Goal: Task Accomplishment & Management: Manage account settings

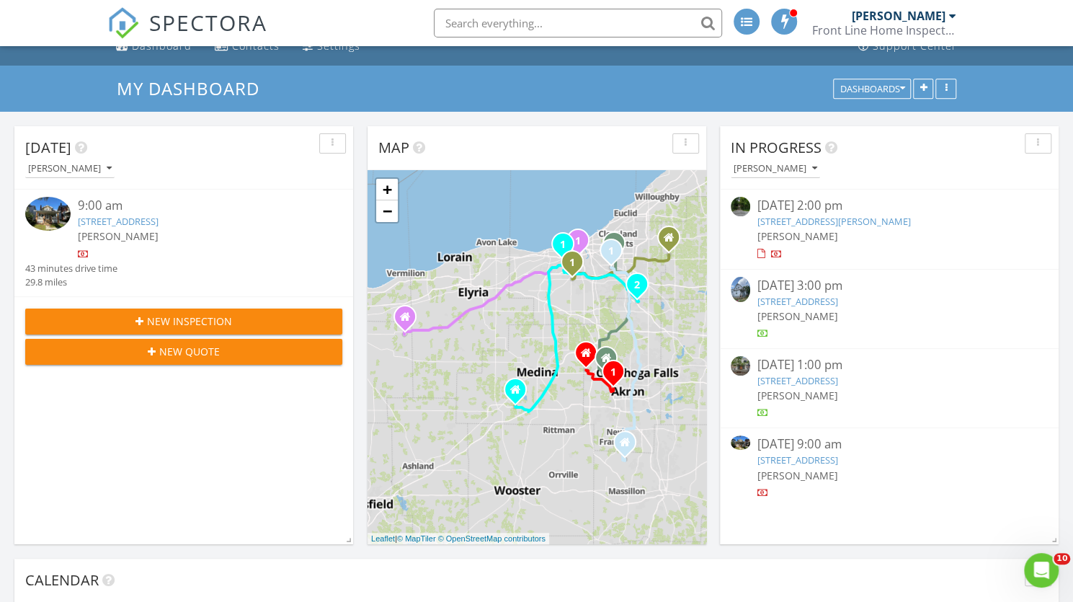
scroll to position [137, 0]
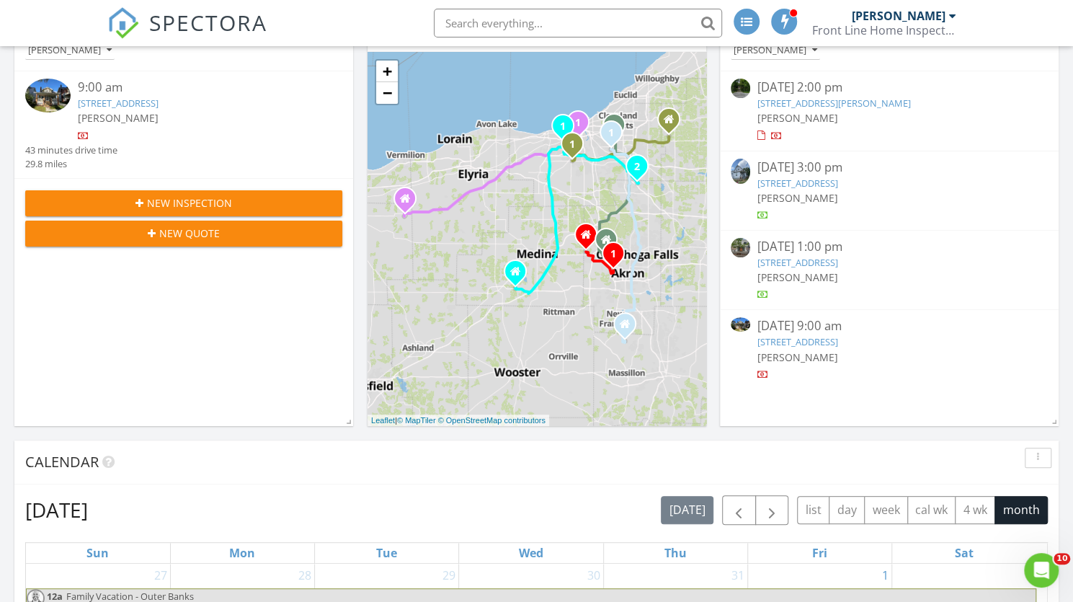
click at [838, 340] on link "3670 Ludgate Rd, Shaker Heights, OH 44120" at bounding box center [798, 341] width 81 height 13
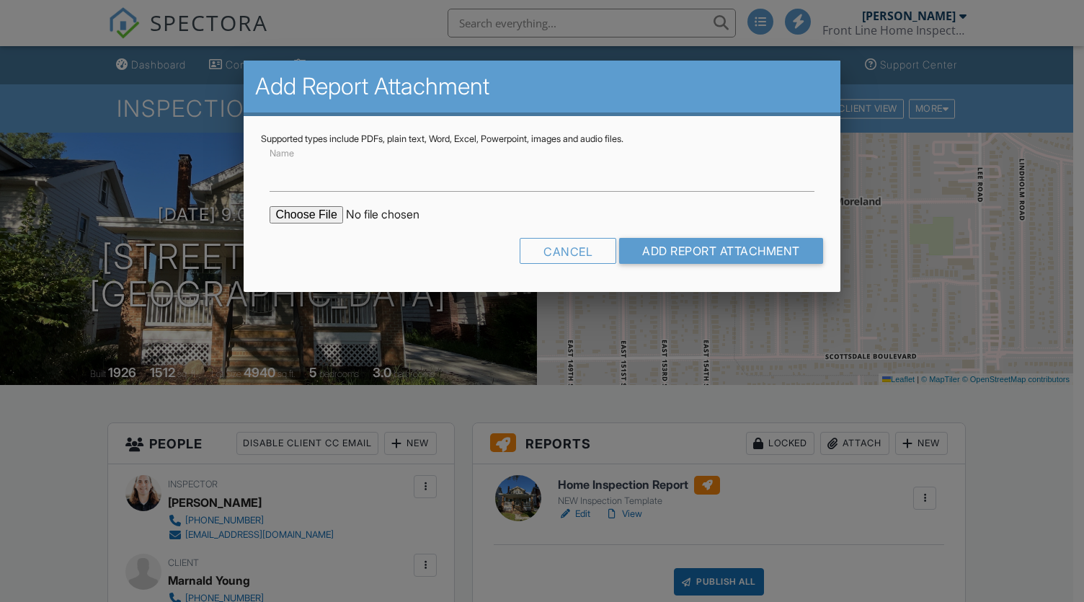
click at [319, 221] on input "file" at bounding box center [392, 214] width 245 height 17
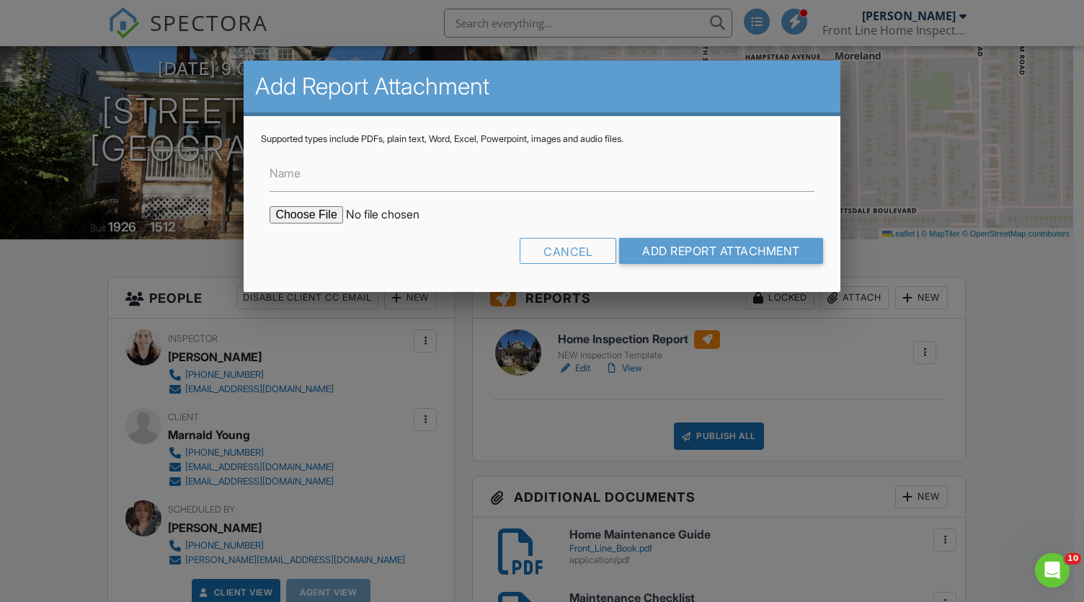
type input "C:\fakepath\WDI 3670 Ludgate Rd.pdf"
click at [730, 251] on input "Add Report Attachment" at bounding box center [721, 251] width 204 height 26
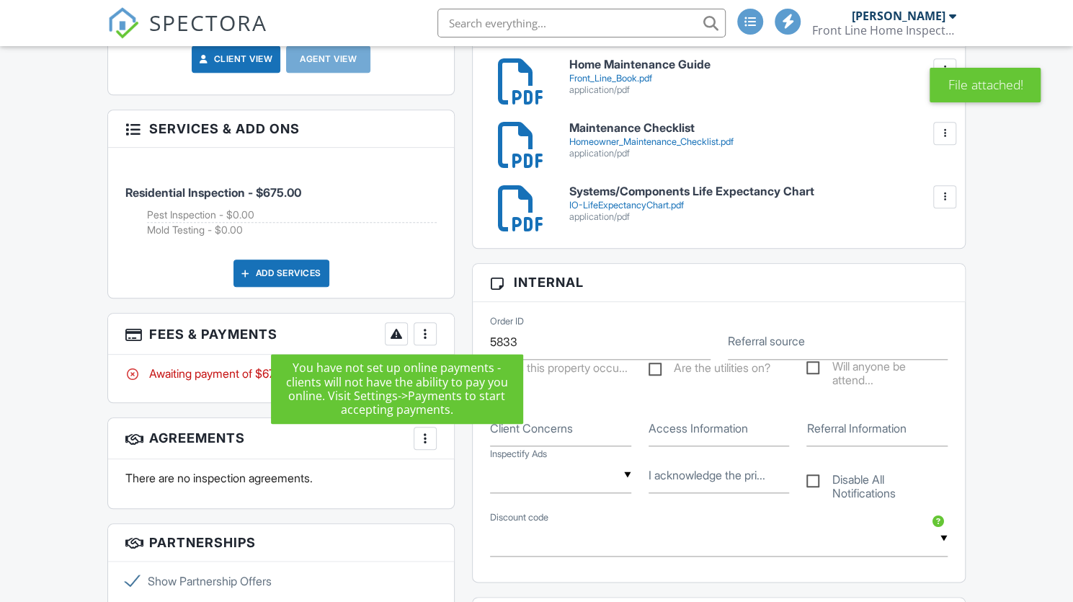
scroll to position [679, 0]
click at [435, 332] on div "More" at bounding box center [425, 333] width 23 height 23
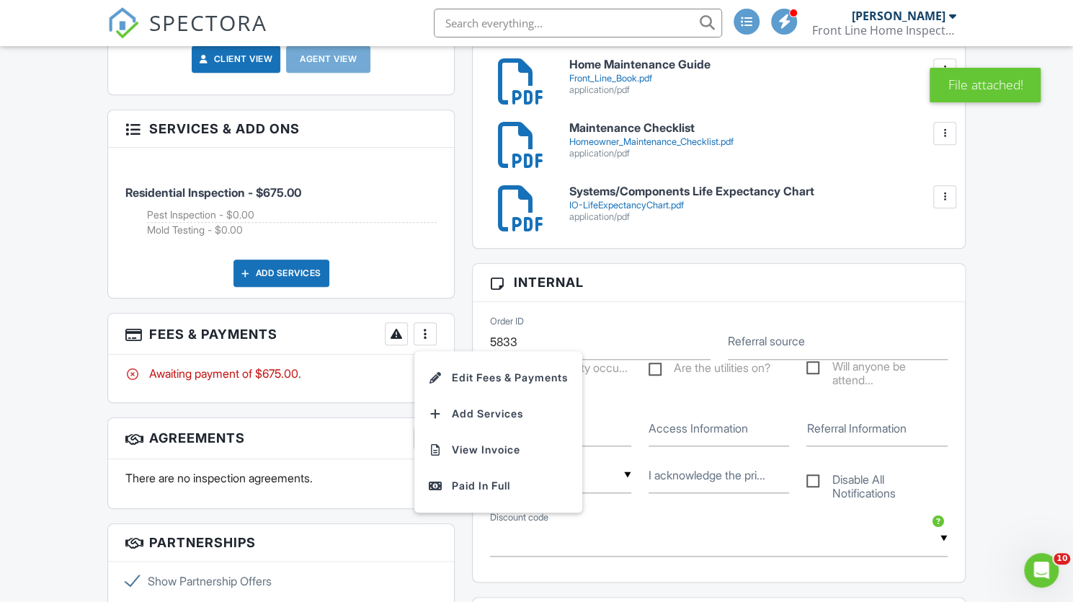
scroll to position [0, 0]
click at [362, 403] on div "People Disable Client CC Email New Inspector Client Client's Agent Listing Agen…" at bounding box center [281, 277] width 365 height 1069
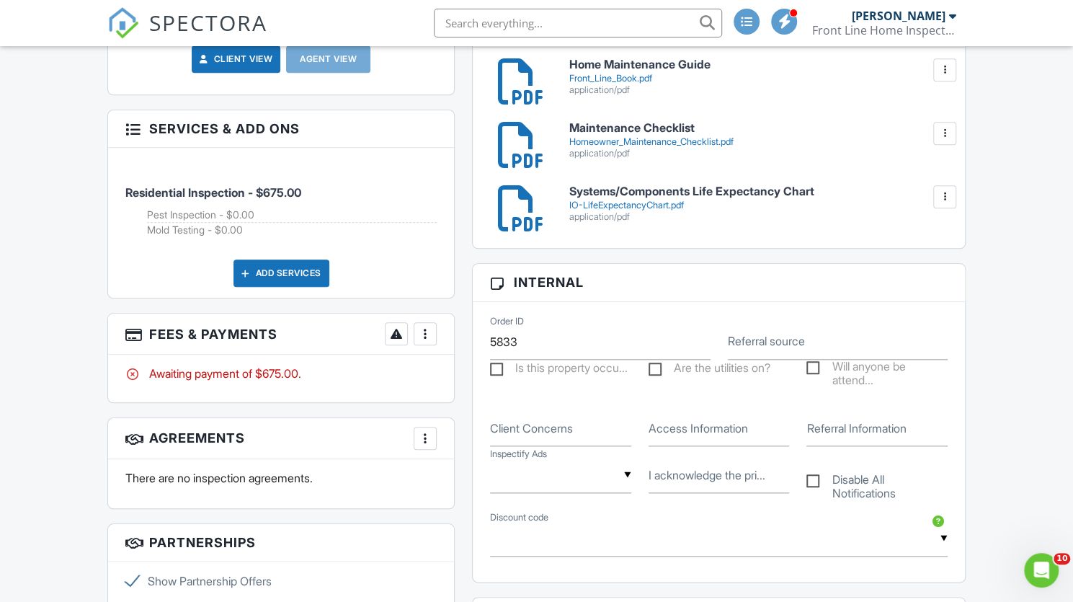
click at [362, 403] on div "People Disable Client CC Email New Inspector Client Client's Agent Listing Agen…" at bounding box center [281, 277] width 365 height 1069
click at [369, 410] on div "People Disable Client CC Email New Inspector Client Client's Agent Listing Agen…" at bounding box center [281, 277] width 365 height 1069
click at [415, 436] on div "More" at bounding box center [425, 438] width 23 height 23
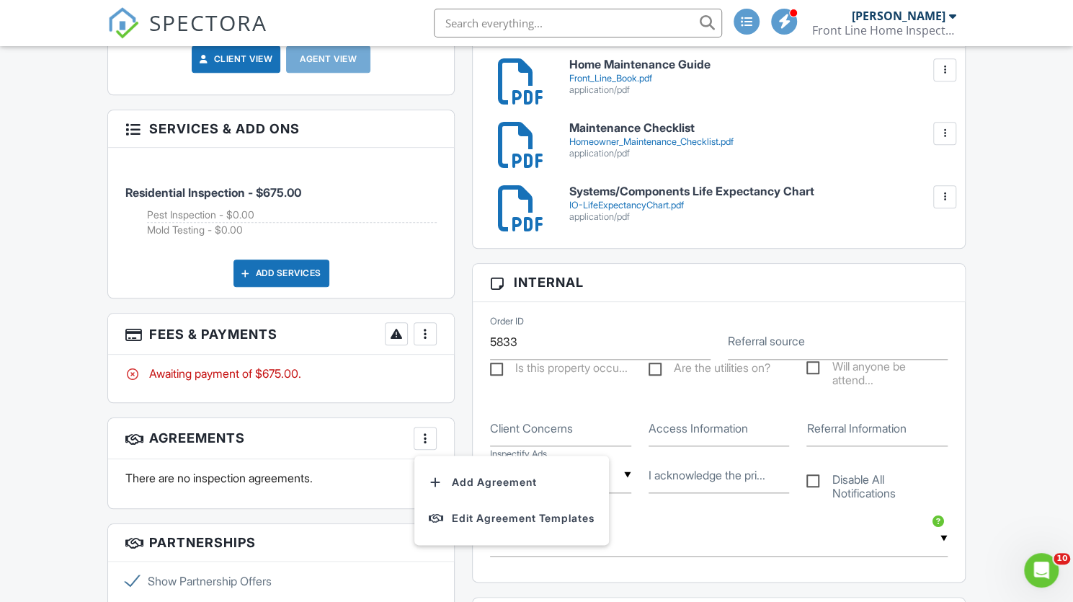
click at [415, 436] on div "More" at bounding box center [425, 438] width 23 height 23
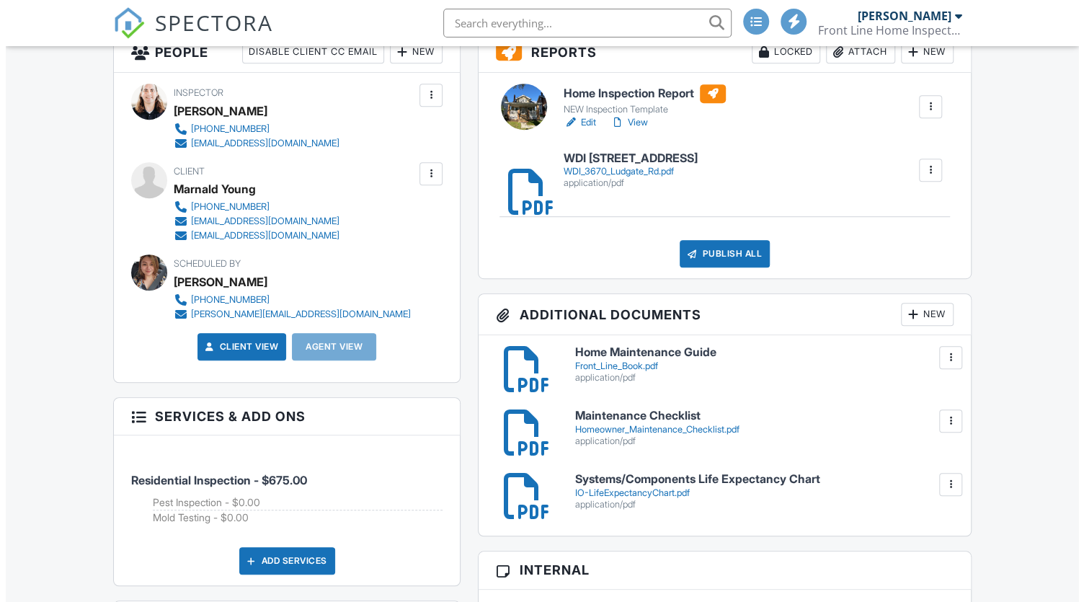
scroll to position [317, 0]
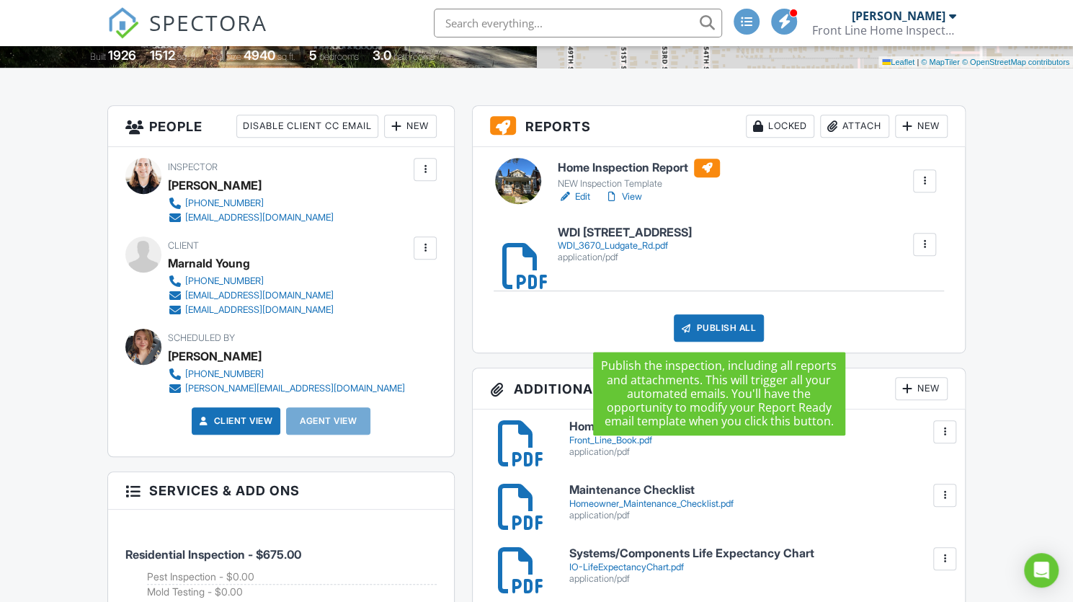
click at [722, 324] on div "Publish All" at bounding box center [719, 327] width 90 height 27
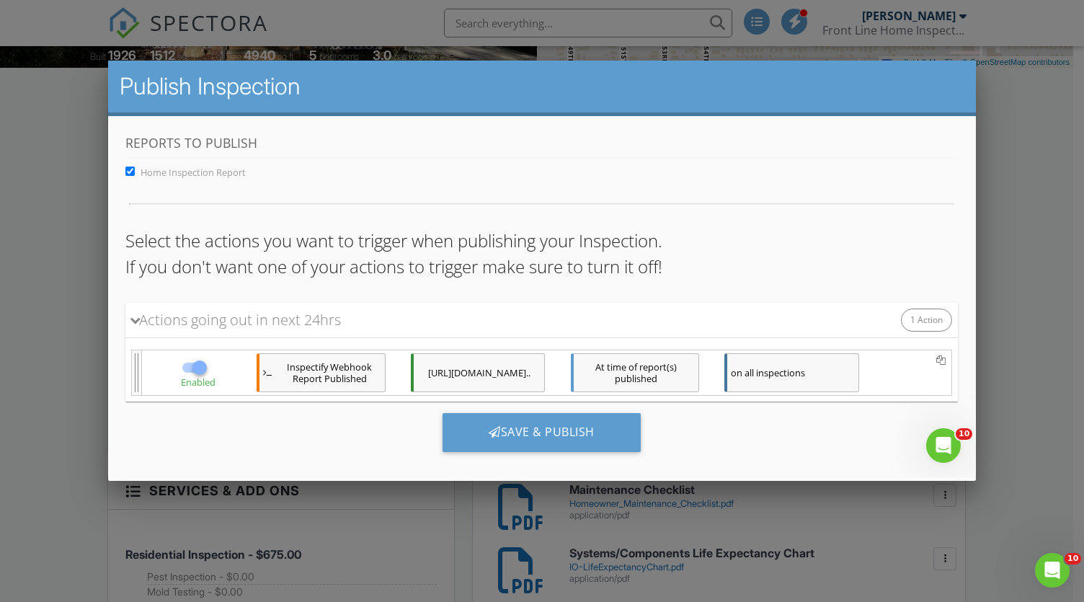
scroll to position [0, 0]
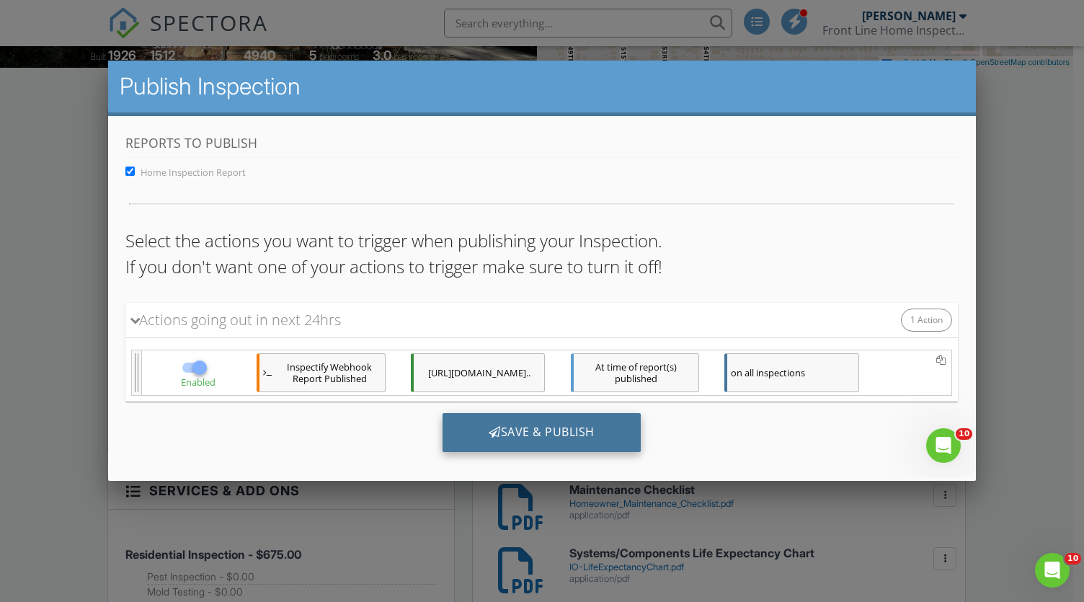
click at [537, 435] on div "Save & Publish" at bounding box center [542, 431] width 198 height 39
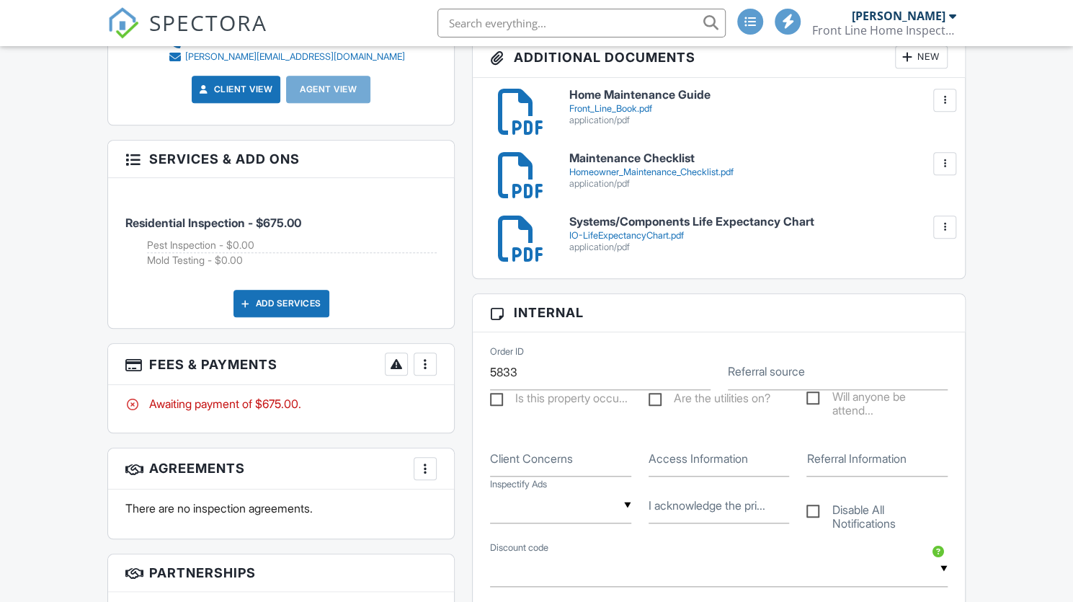
click at [438, 360] on h3 "Fees & Payments More Edit Fees & Payments Add Services View Invoice Paid In Full" at bounding box center [281, 364] width 346 height 41
click at [434, 360] on div "More" at bounding box center [425, 364] width 23 height 23
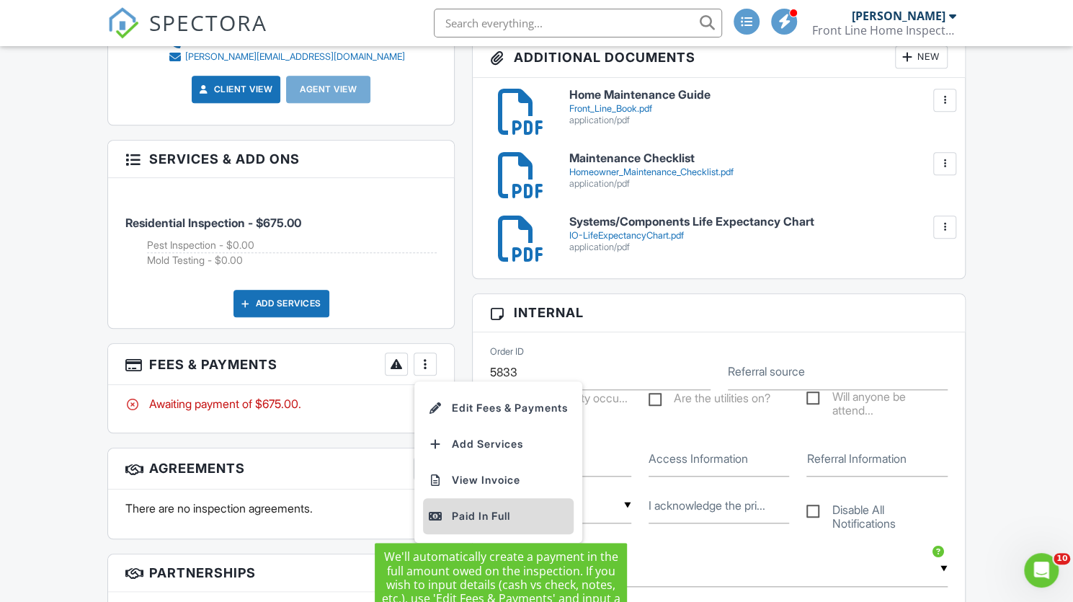
click at [477, 520] on div "Paid In Full" at bounding box center [498, 516] width 139 height 17
